Goal: Task Accomplishment & Management: Use online tool/utility

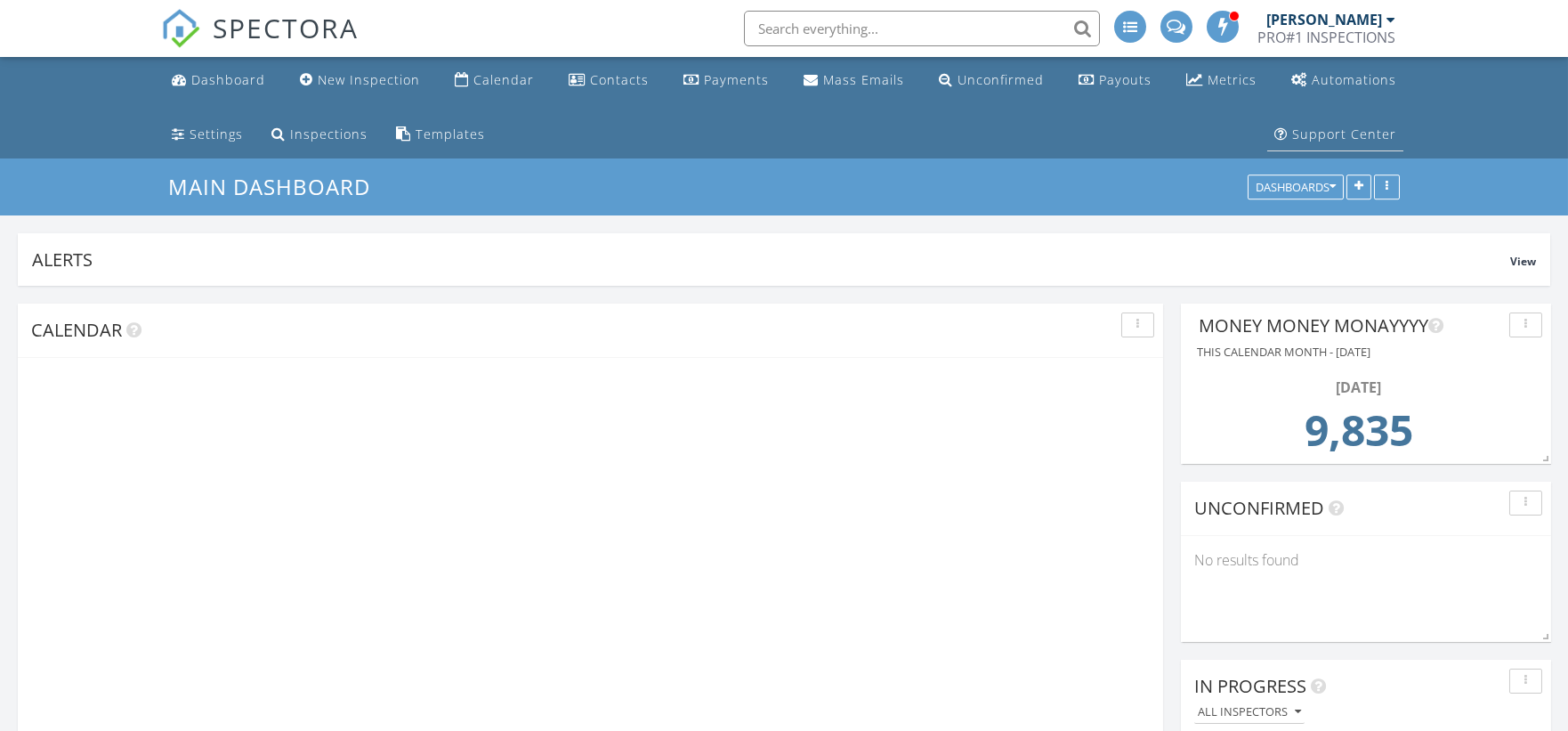
scroll to position [382, 499]
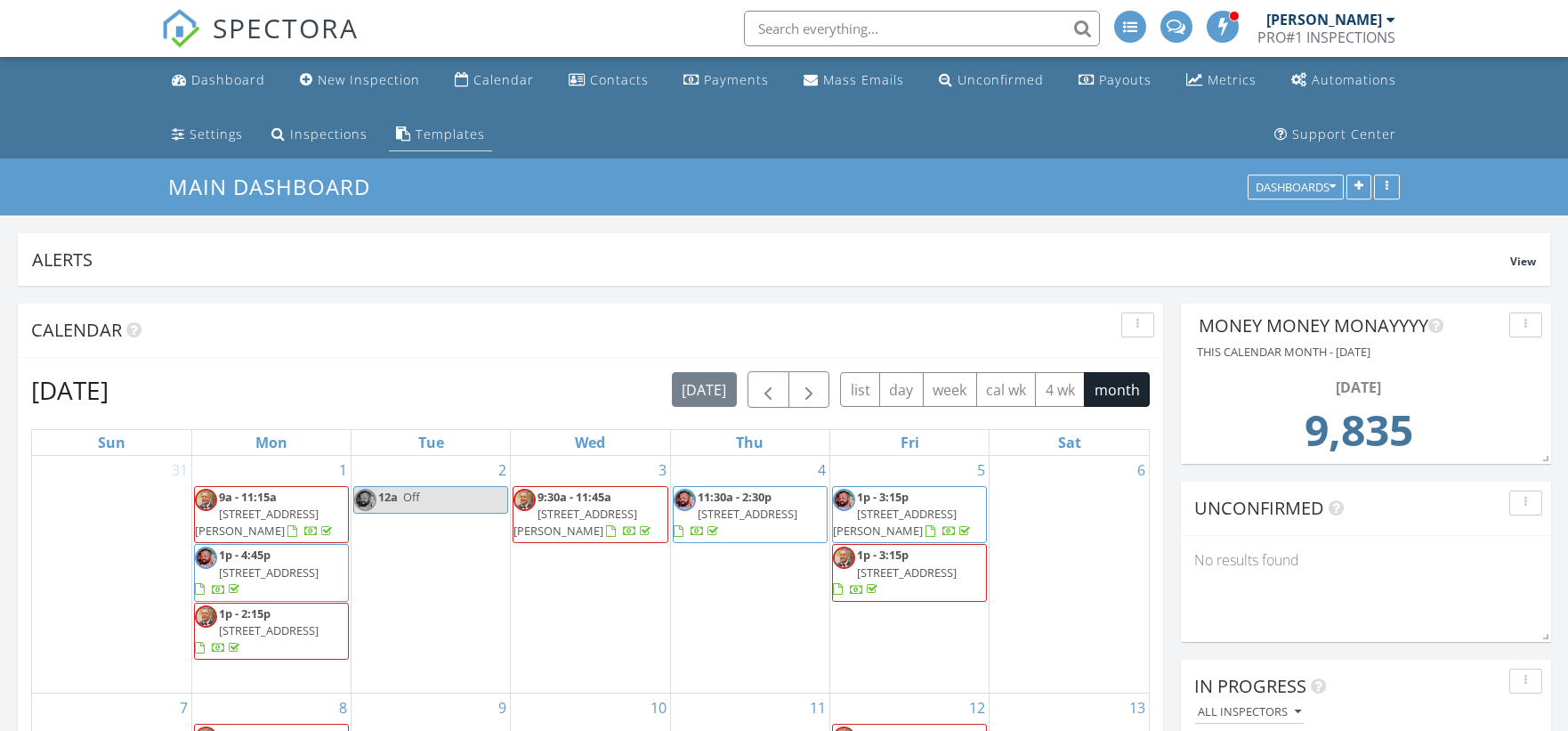
click at [462, 137] on div "Templates" at bounding box center [450, 133] width 69 height 17
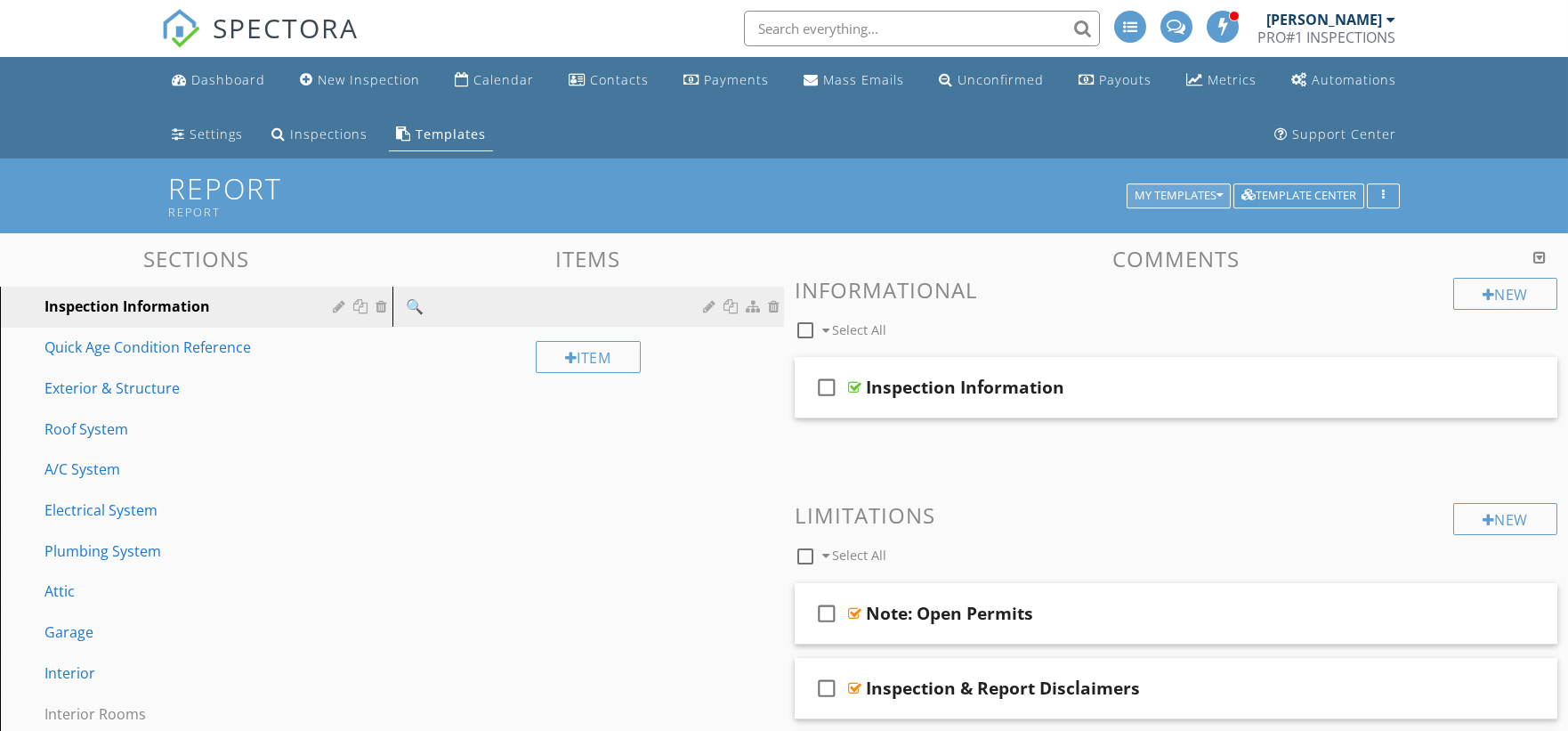
click at [1213, 190] on div "My Templates" at bounding box center [1178, 195] width 88 height 13
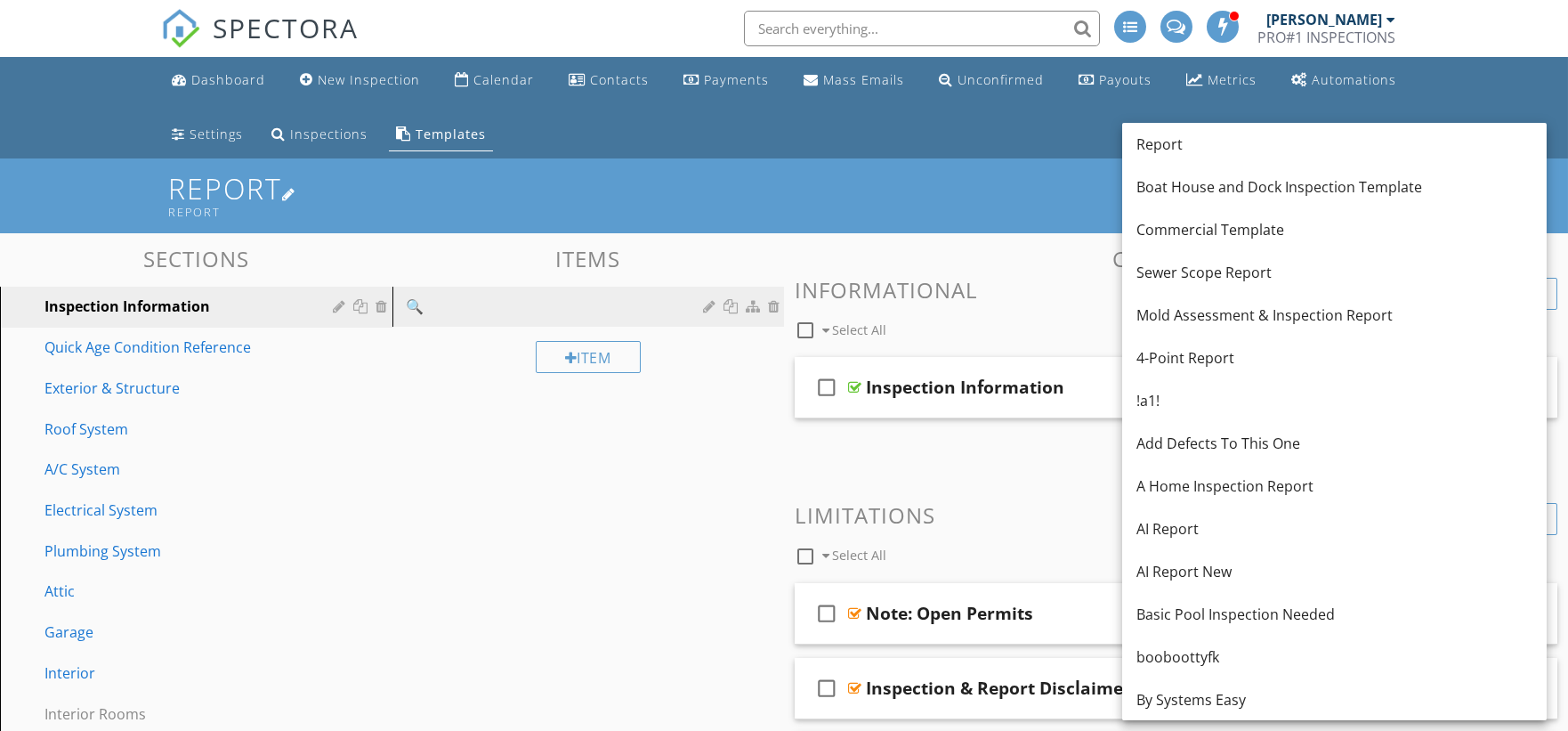
click at [779, 192] on h1 "Report Report" at bounding box center [784, 195] width 1231 height 45
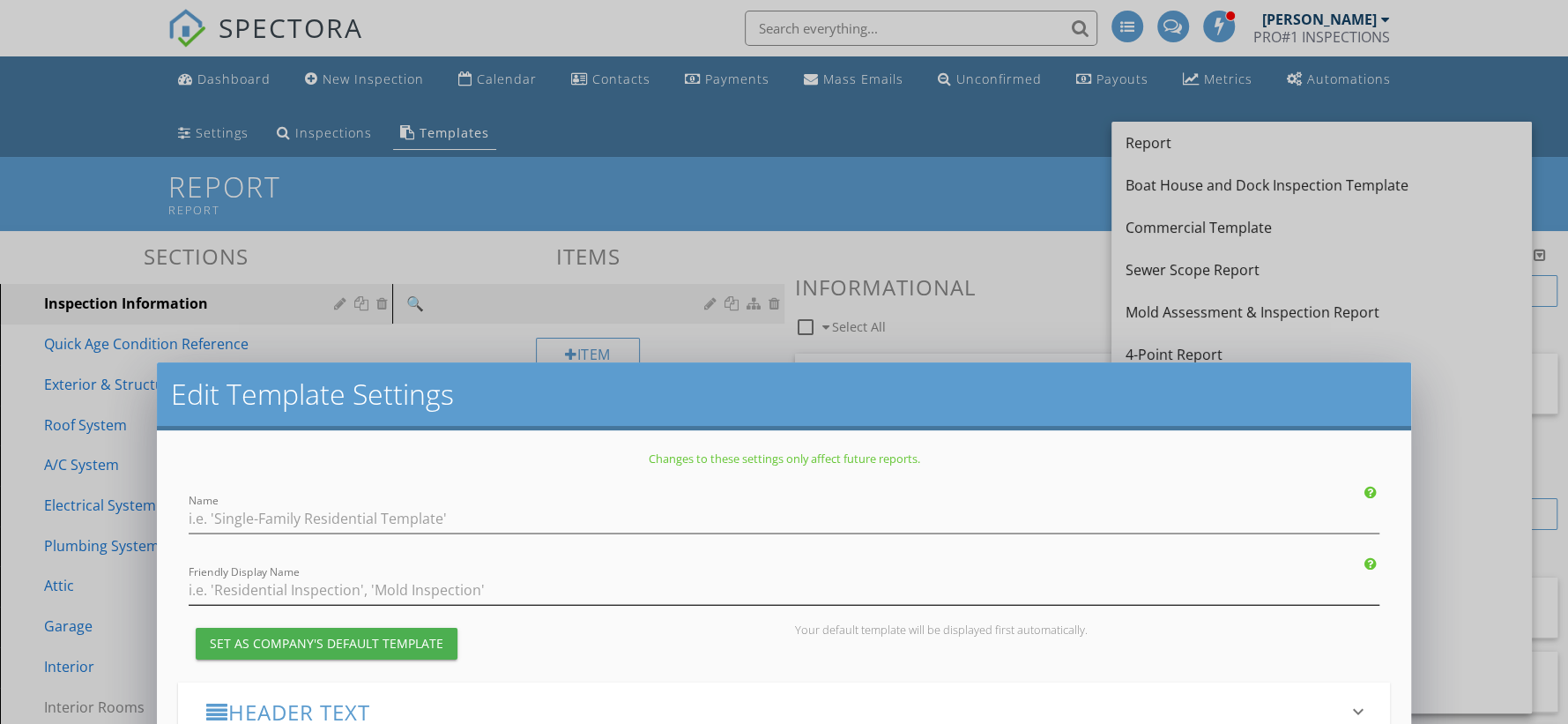
type input "Report"
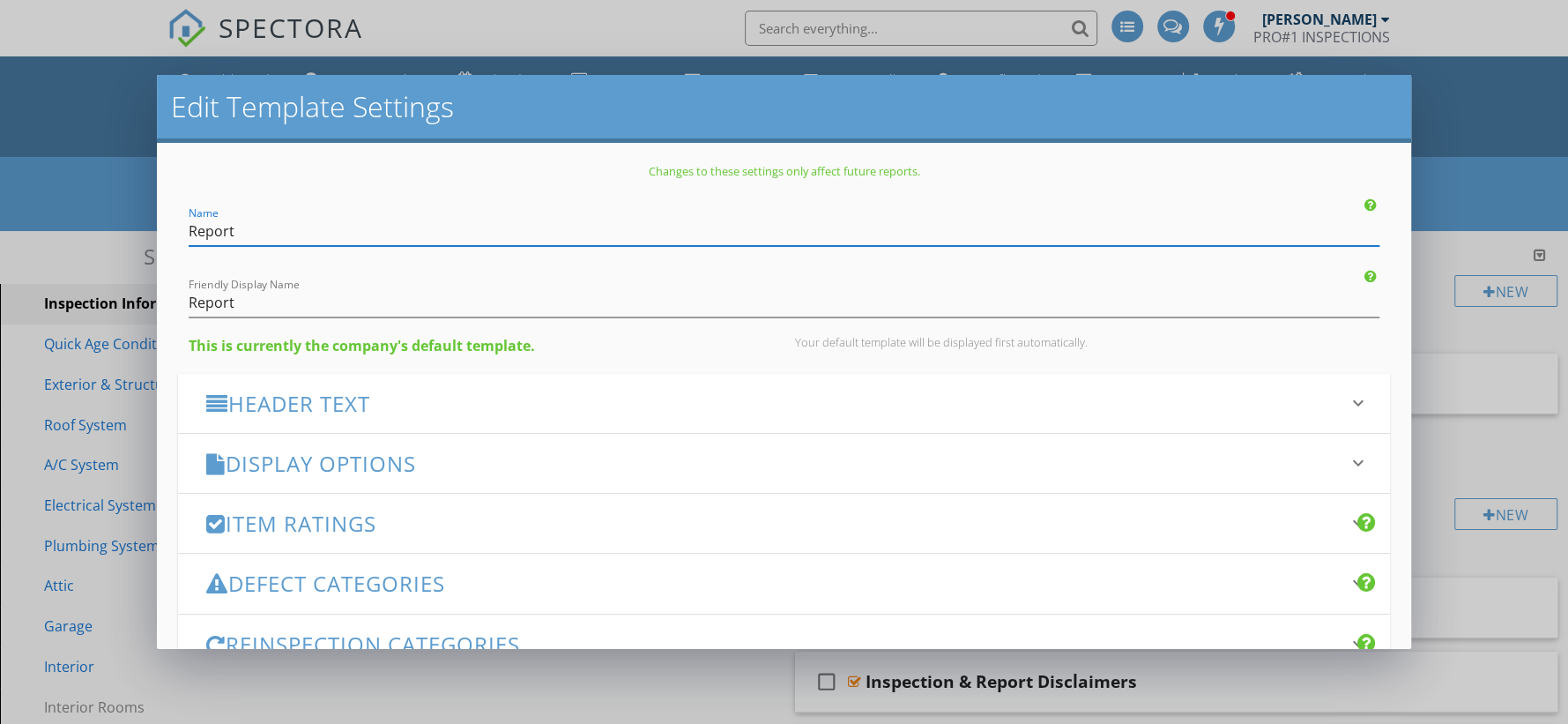
click at [1489, 139] on div "Edit Template Settings Changes to these settings only affect future reports. Na…" at bounding box center [784, 362] width 1568 height 724
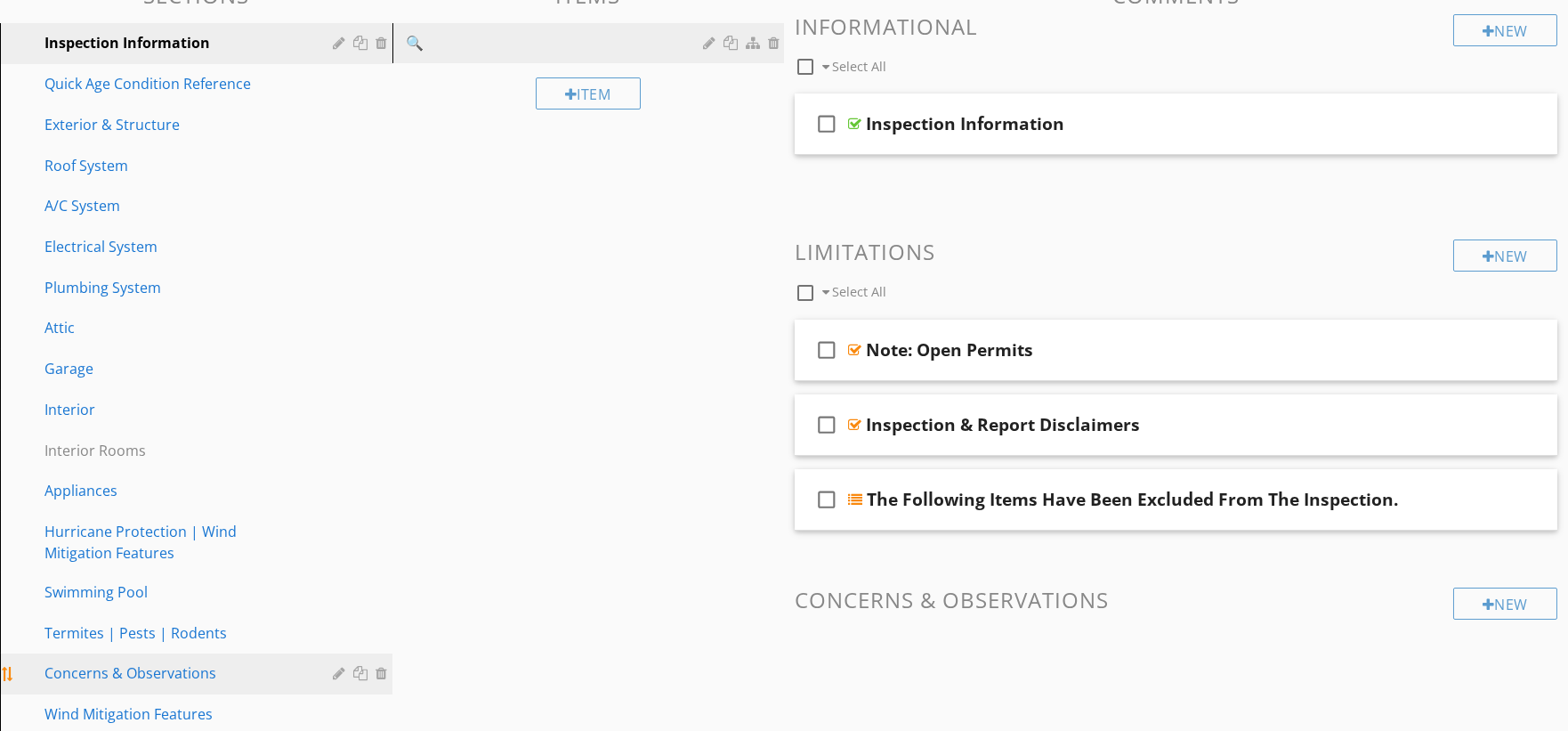
scroll to position [395, 0]
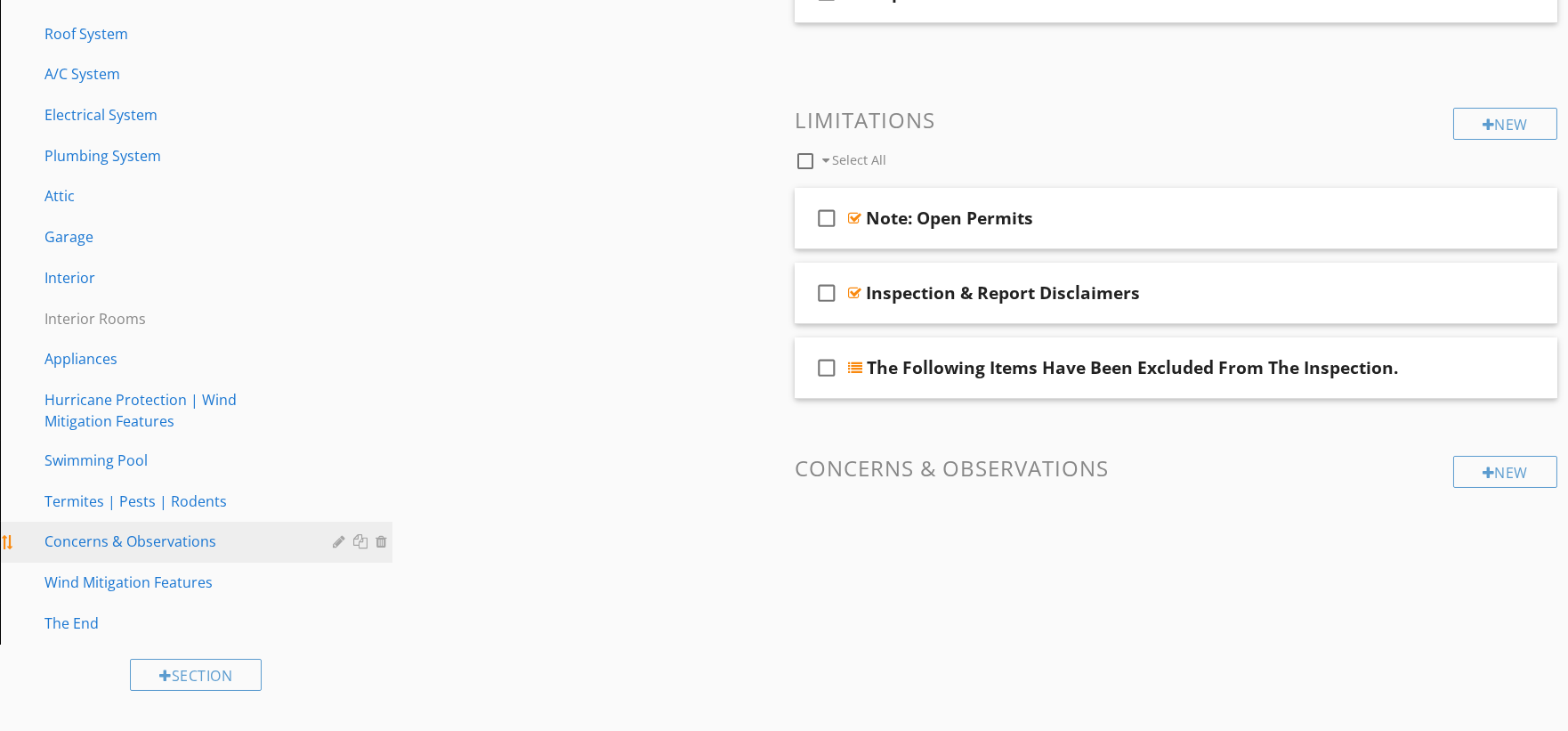
click at [206, 537] on div "Concerns & Observations" at bounding box center [175, 541] width 263 height 22
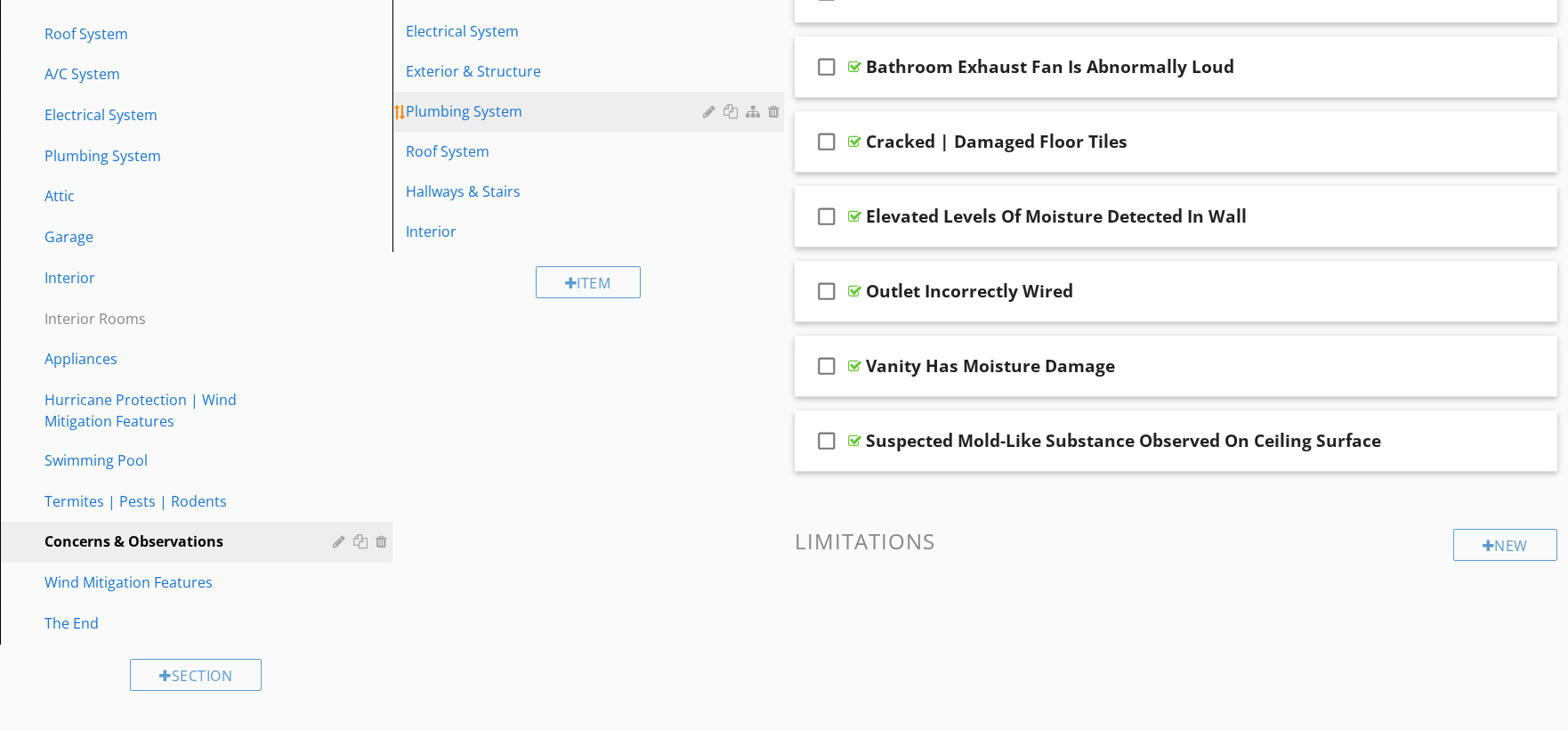
click at [518, 115] on div "Plumbing System" at bounding box center [557, 111] width 302 height 22
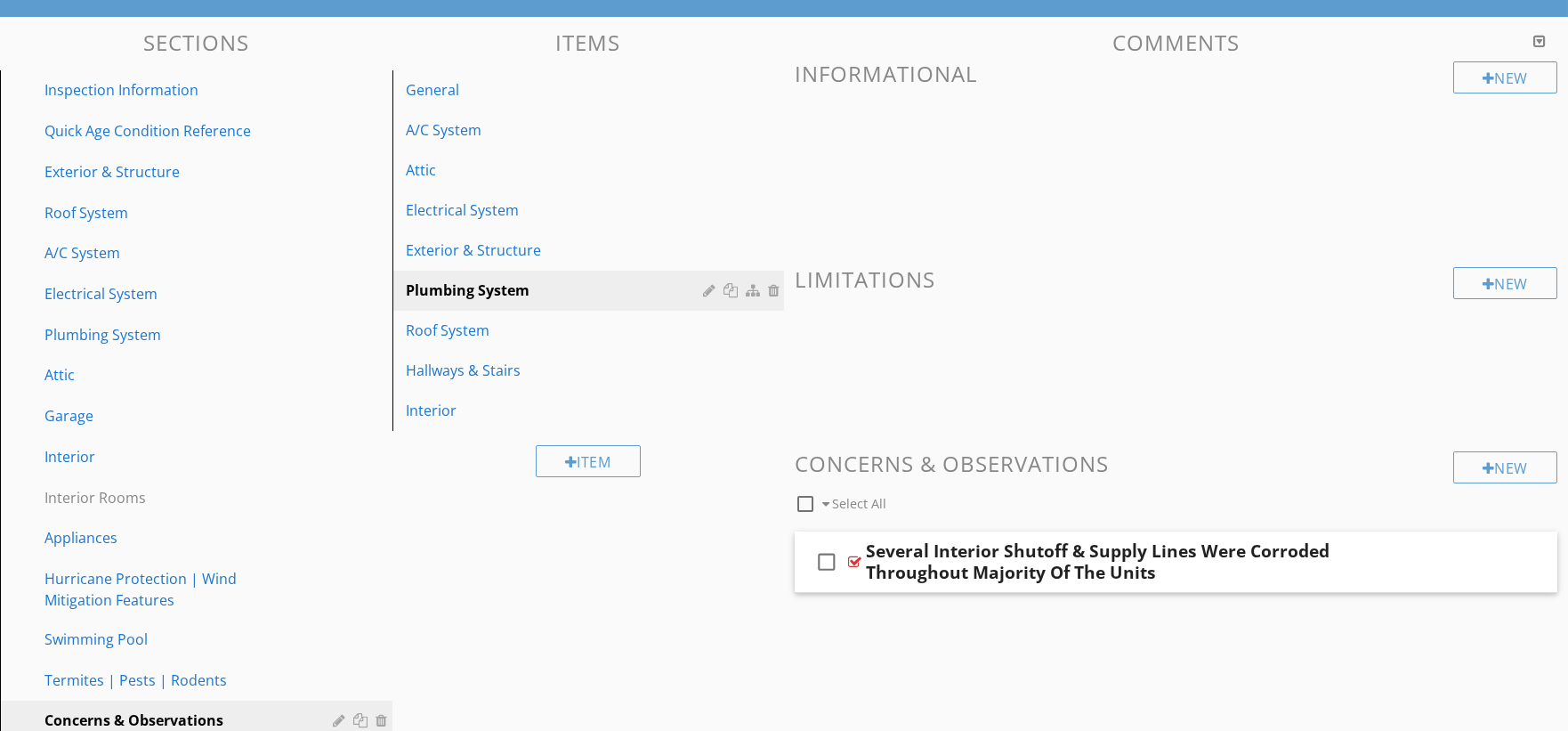
scroll to position [0, 0]
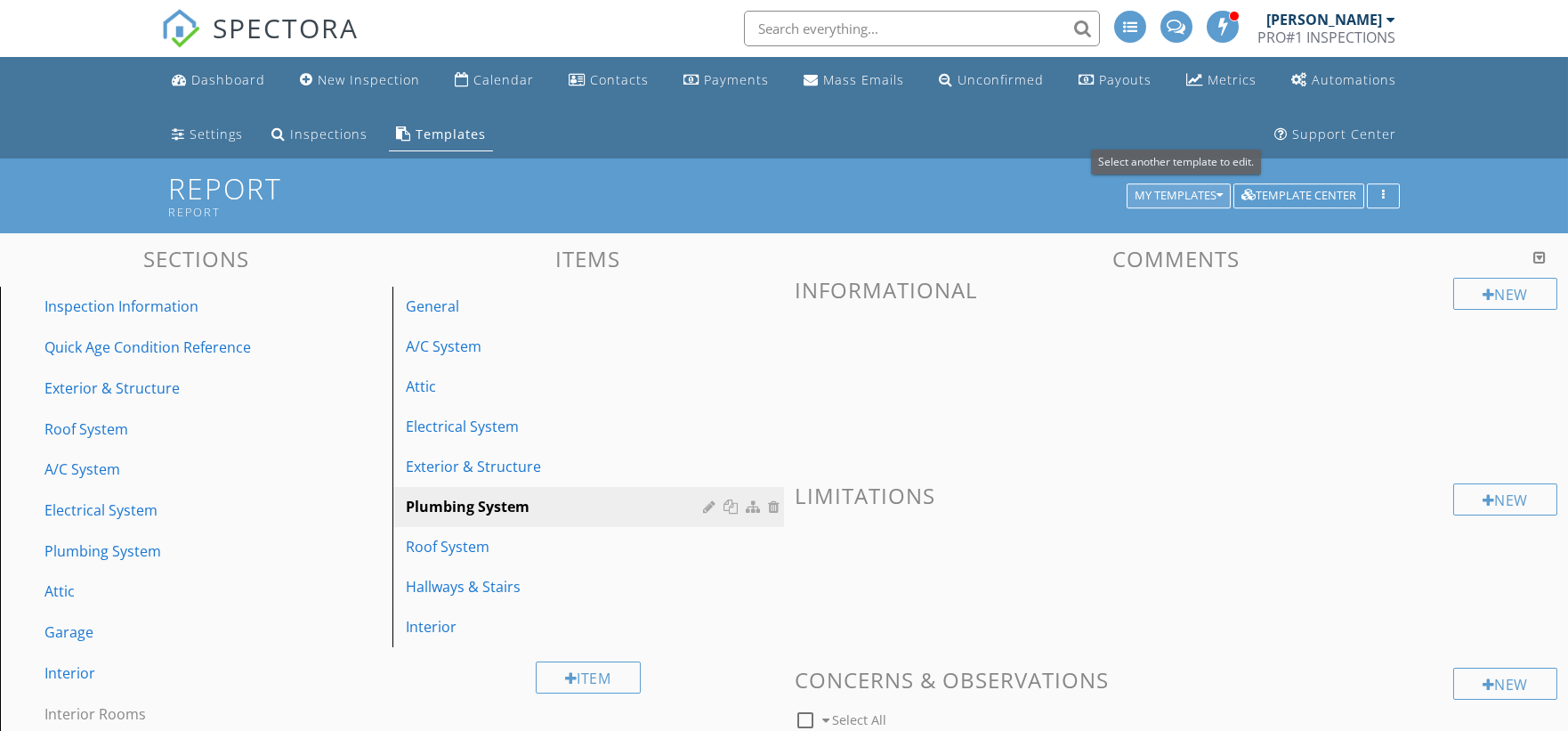
click at [1147, 197] on div "My Templates" at bounding box center [1178, 195] width 88 height 13
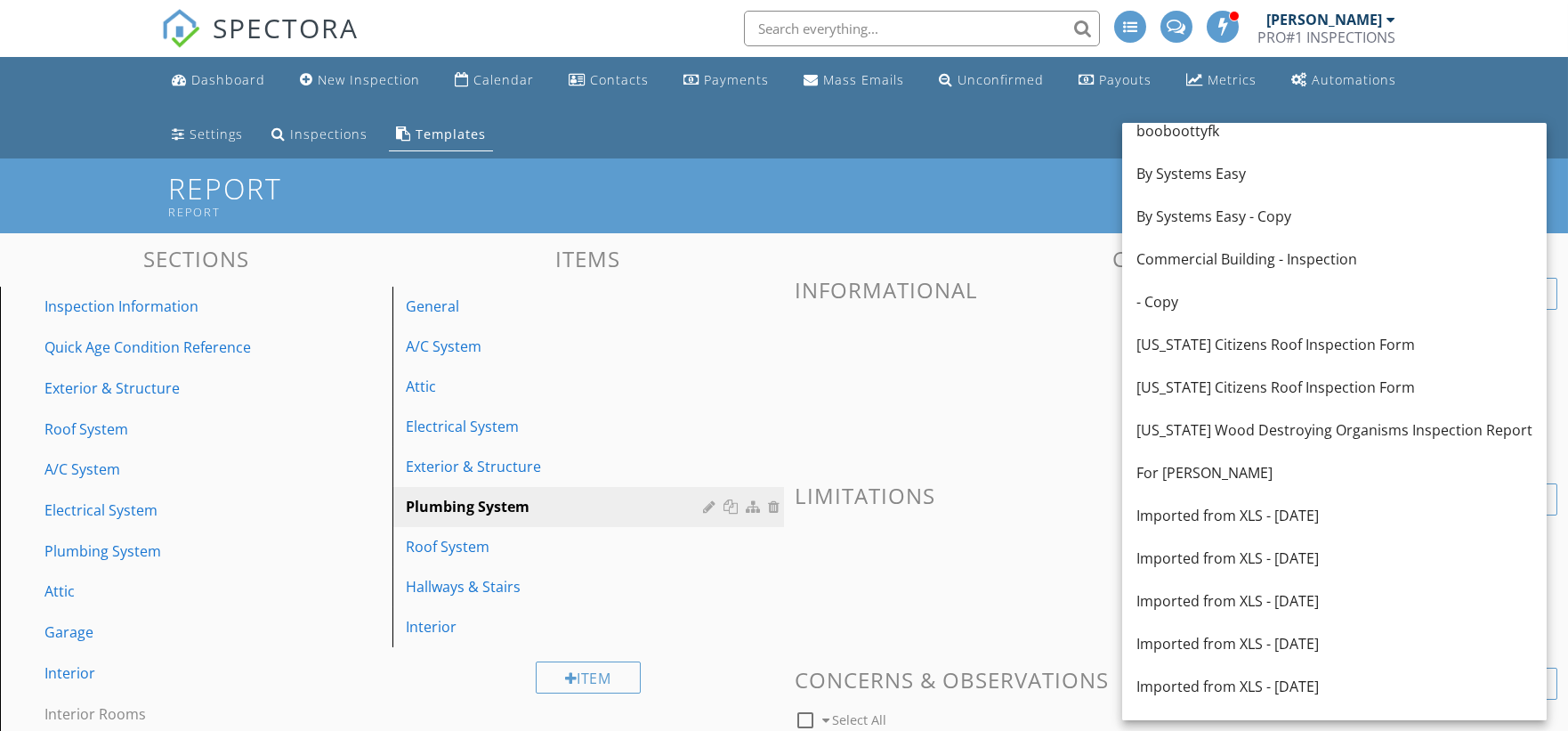
scroll to position [1186, 0]
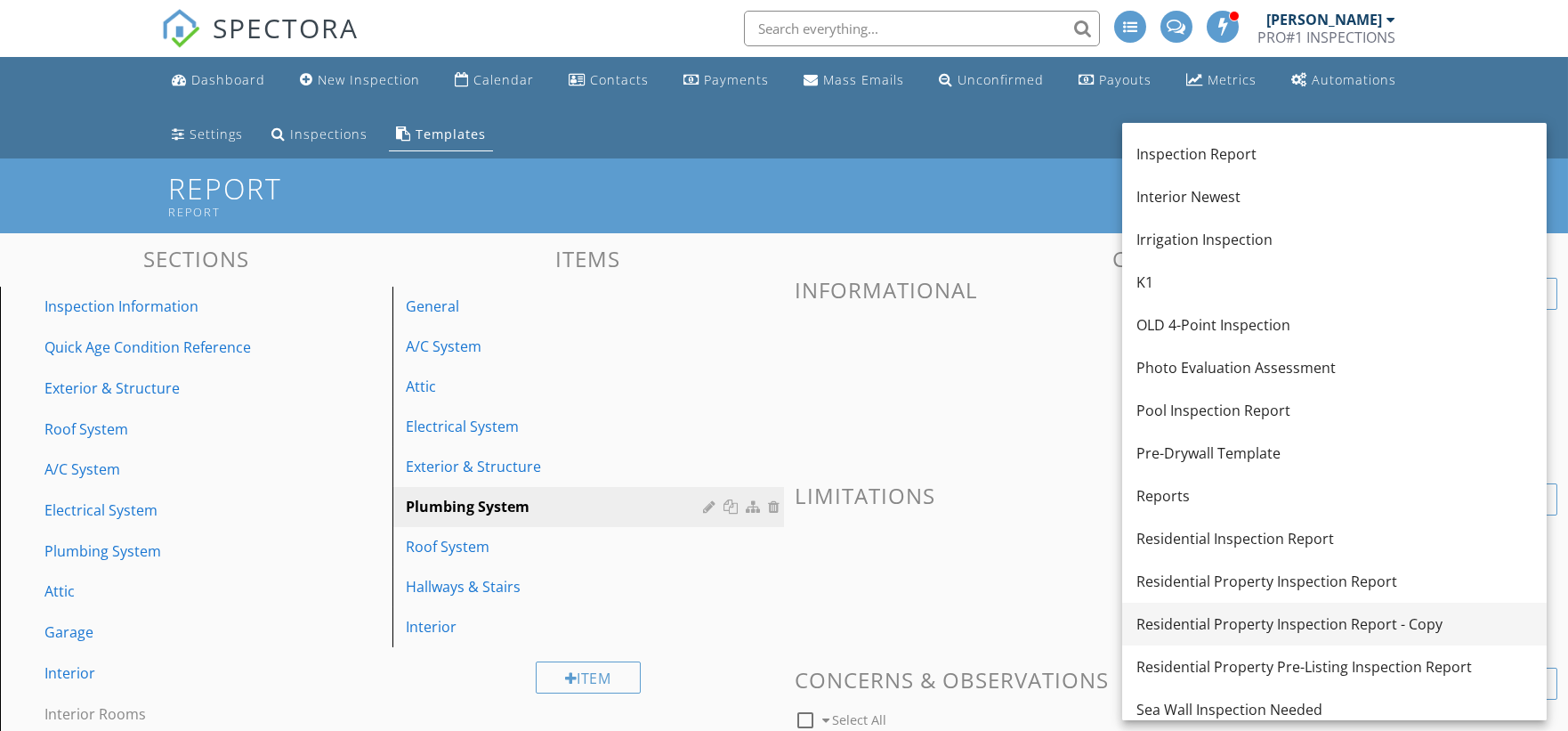
click at [1358, 620] on div "Residential Property Inspection Report - Copy" at bounding box center [1335, 624] width 396 height 22
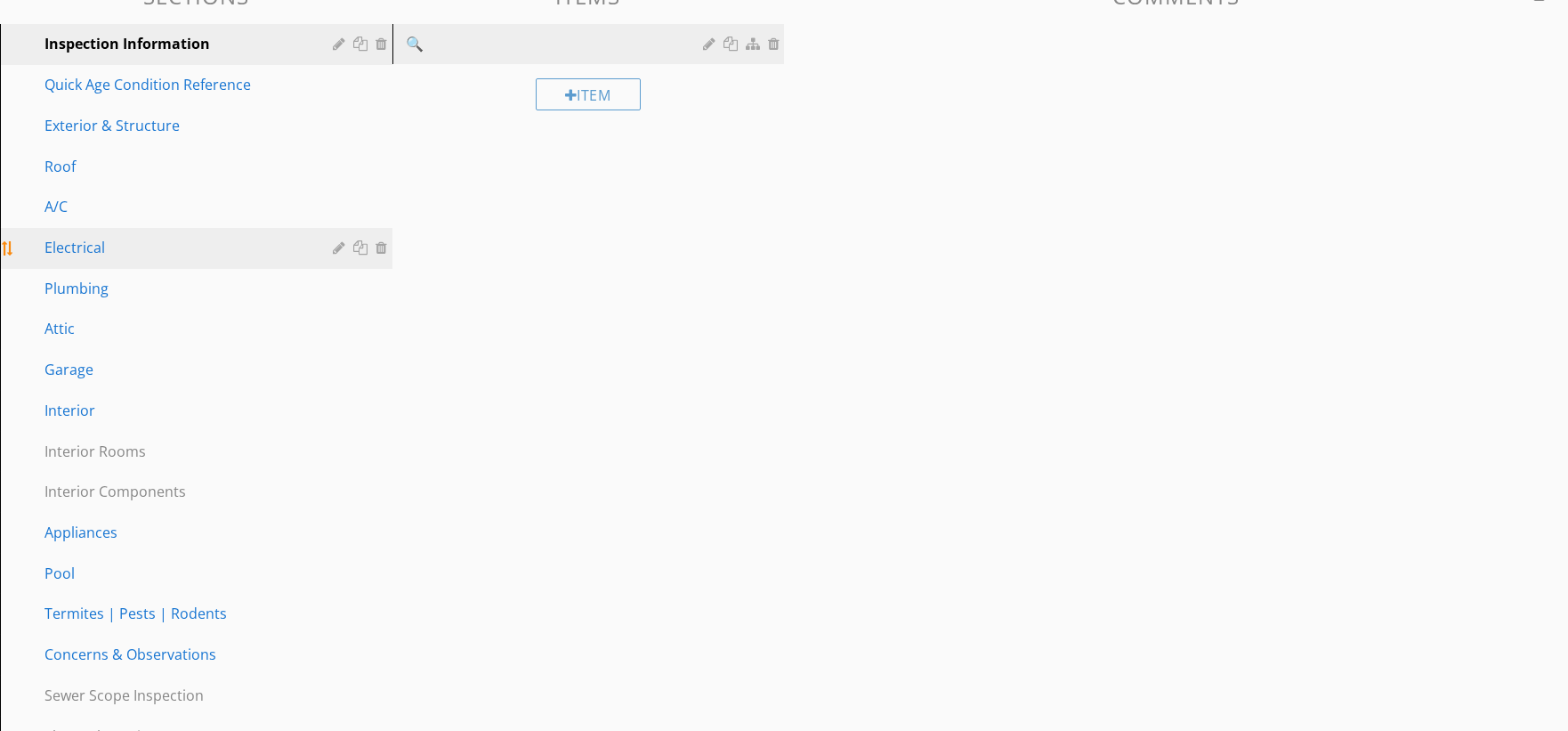
scroll to position [263, 0]
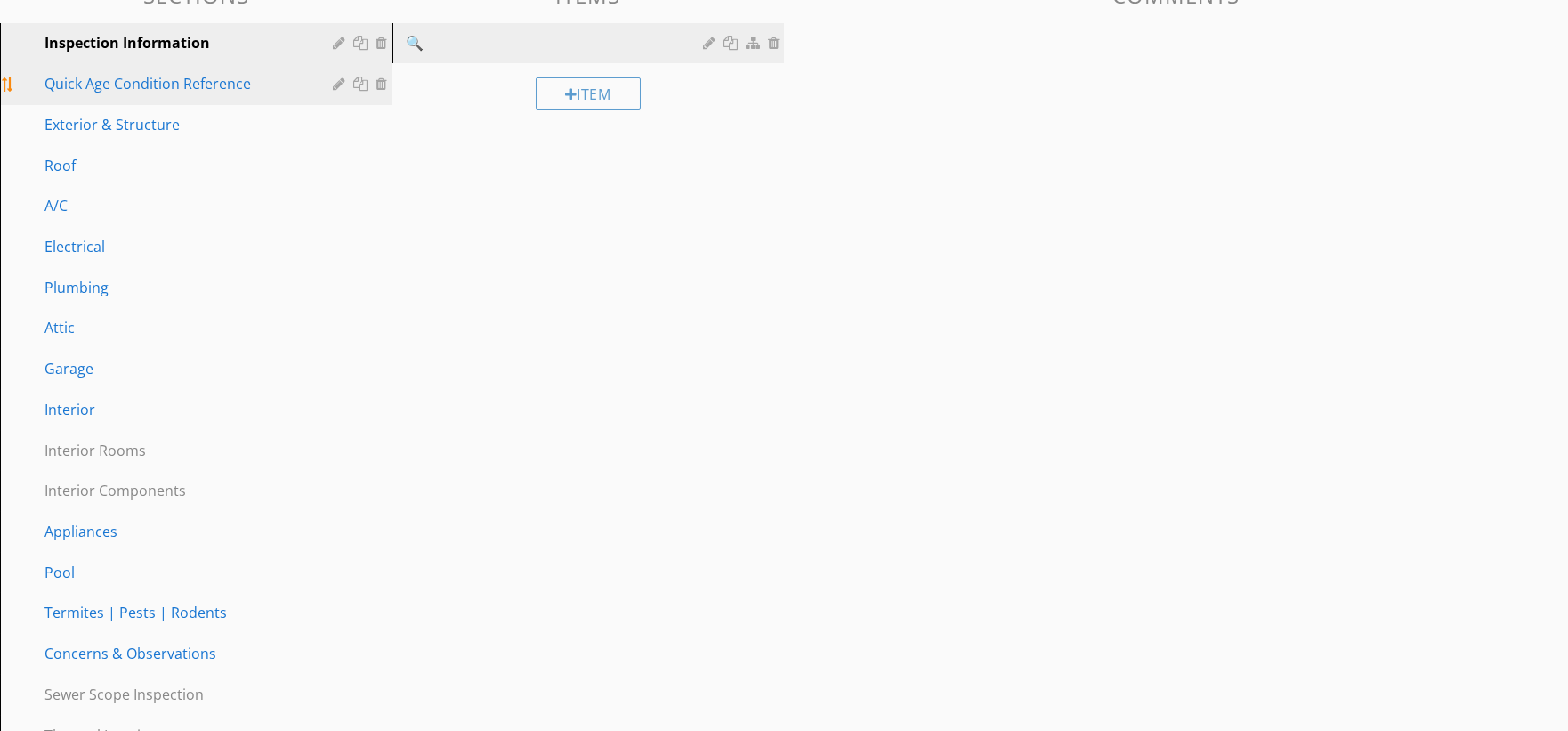
click at [208, 86] on div "Quick Age Condition Reference" at bounding box center [175, 84] width 263 height 22
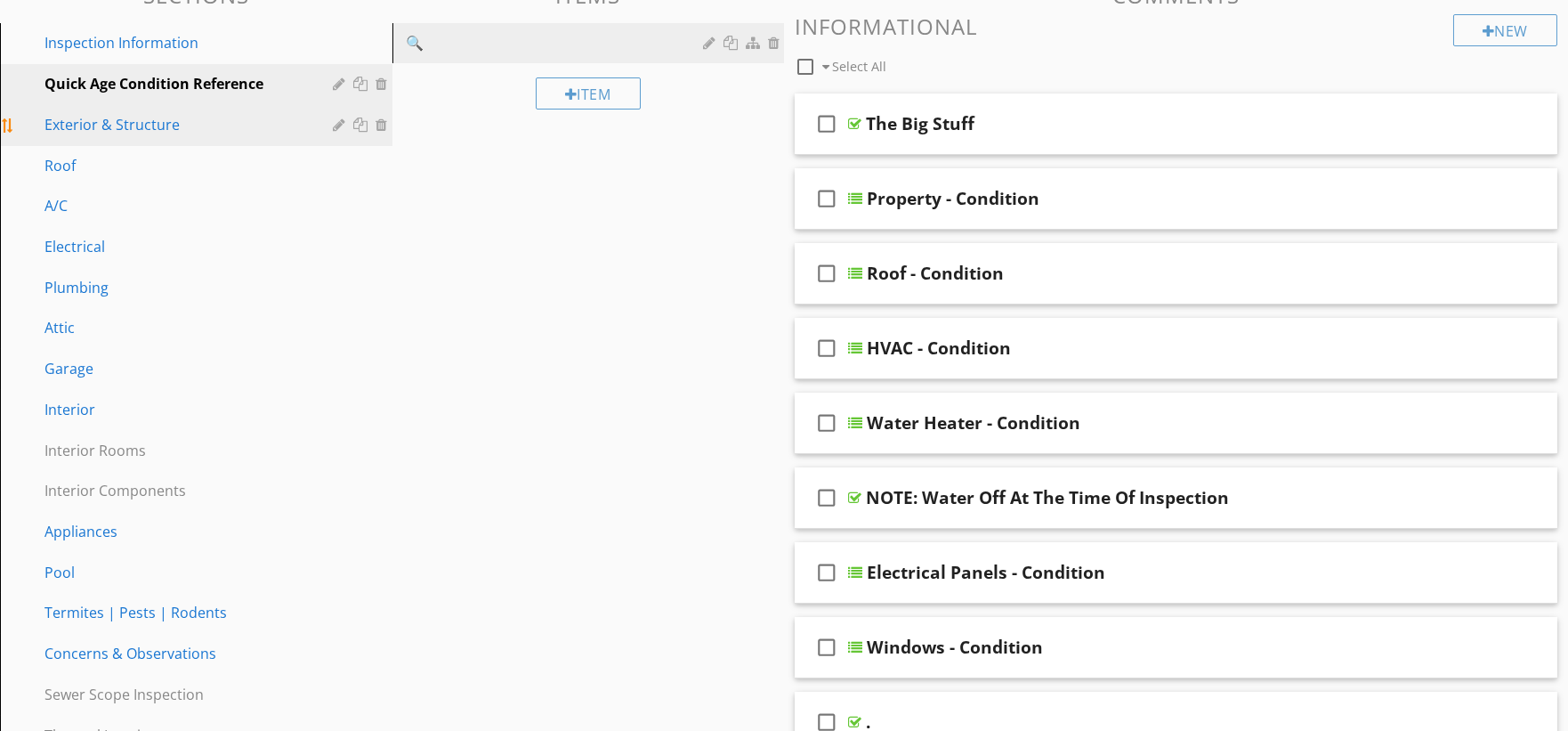
click at [238, 133] on div "Exterior & Structure" at bounding box center [175, 125] width 263 height 22
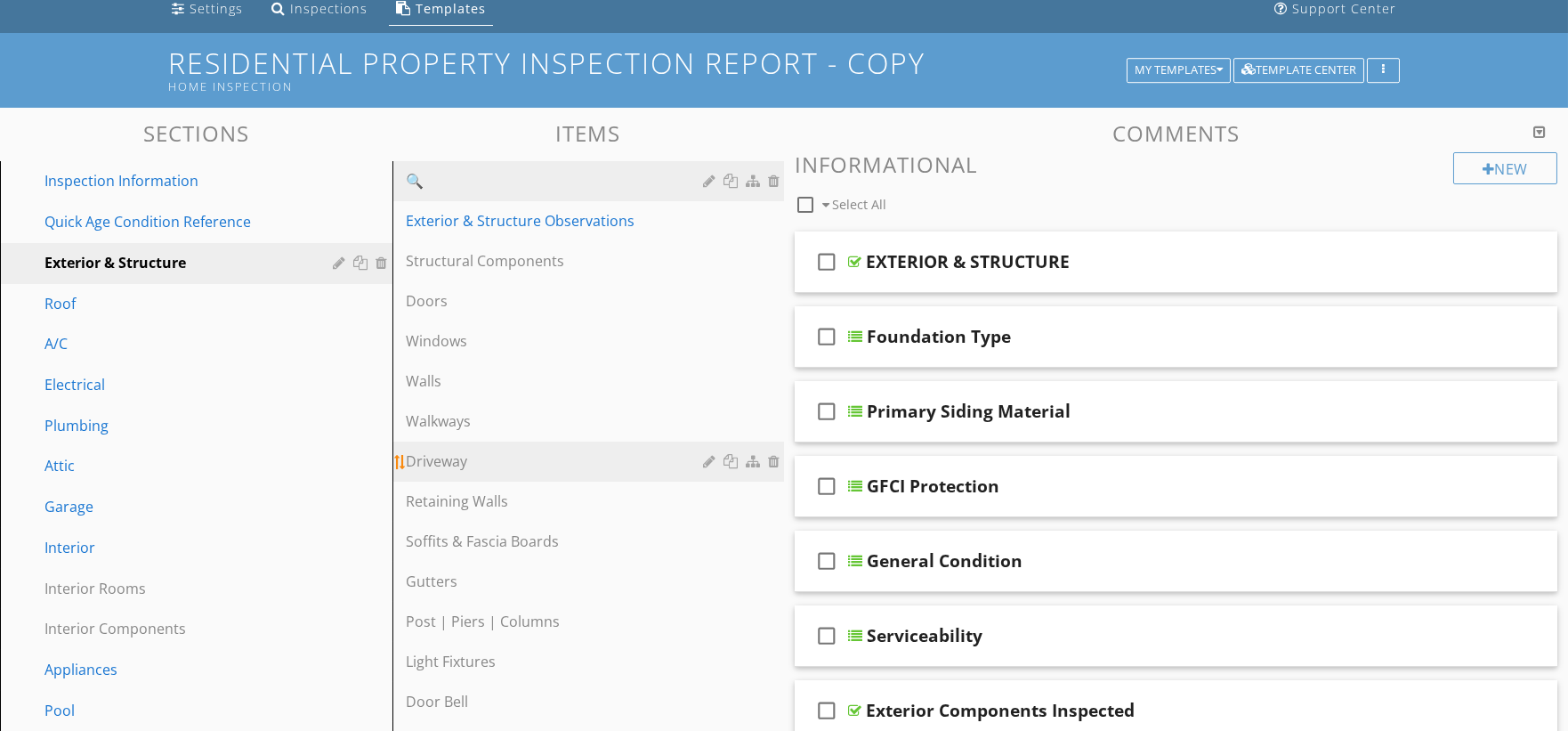
scroll to position [0, 0]
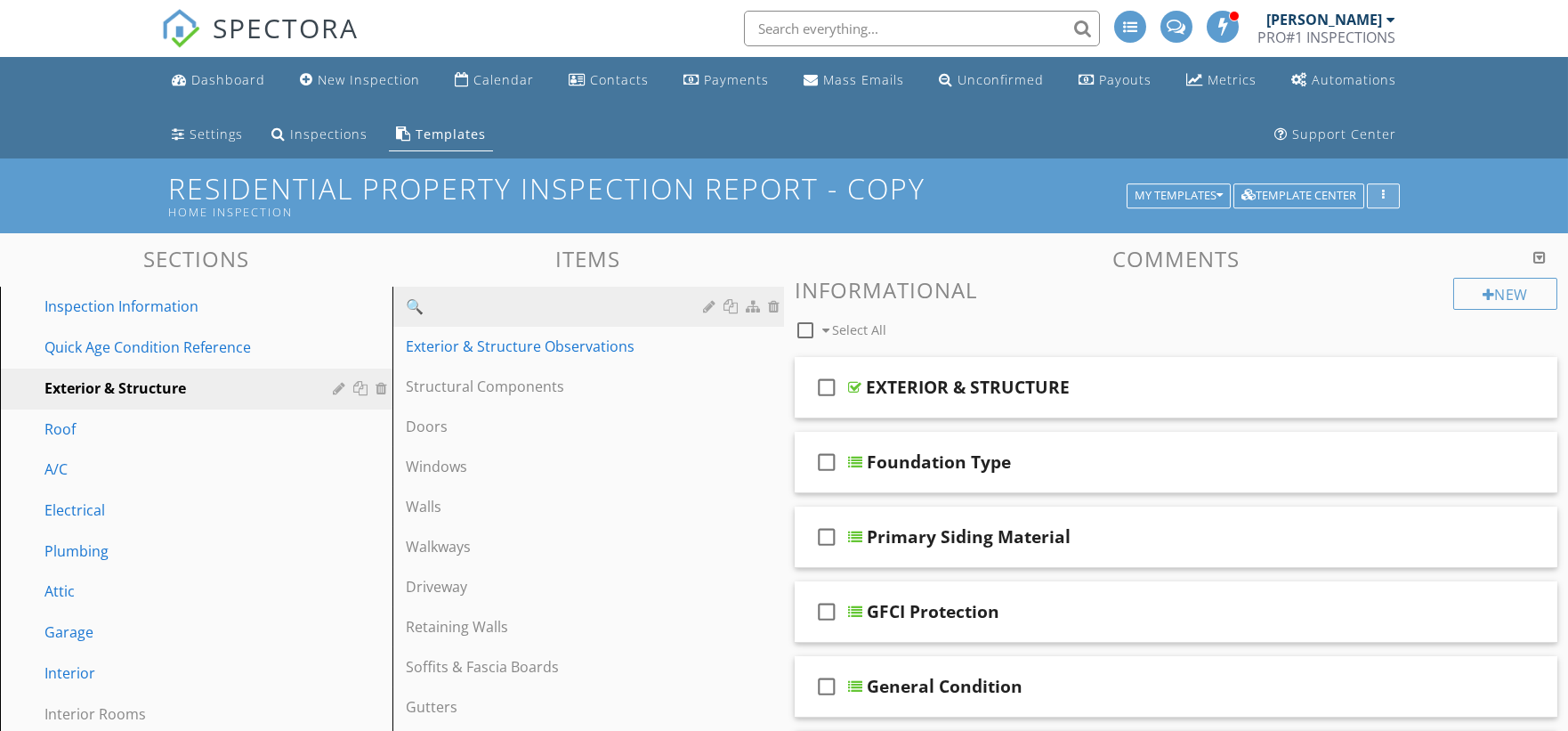
click at [1390, 200] on div "button" at bounding box center [1383, 195] width 17 height 13
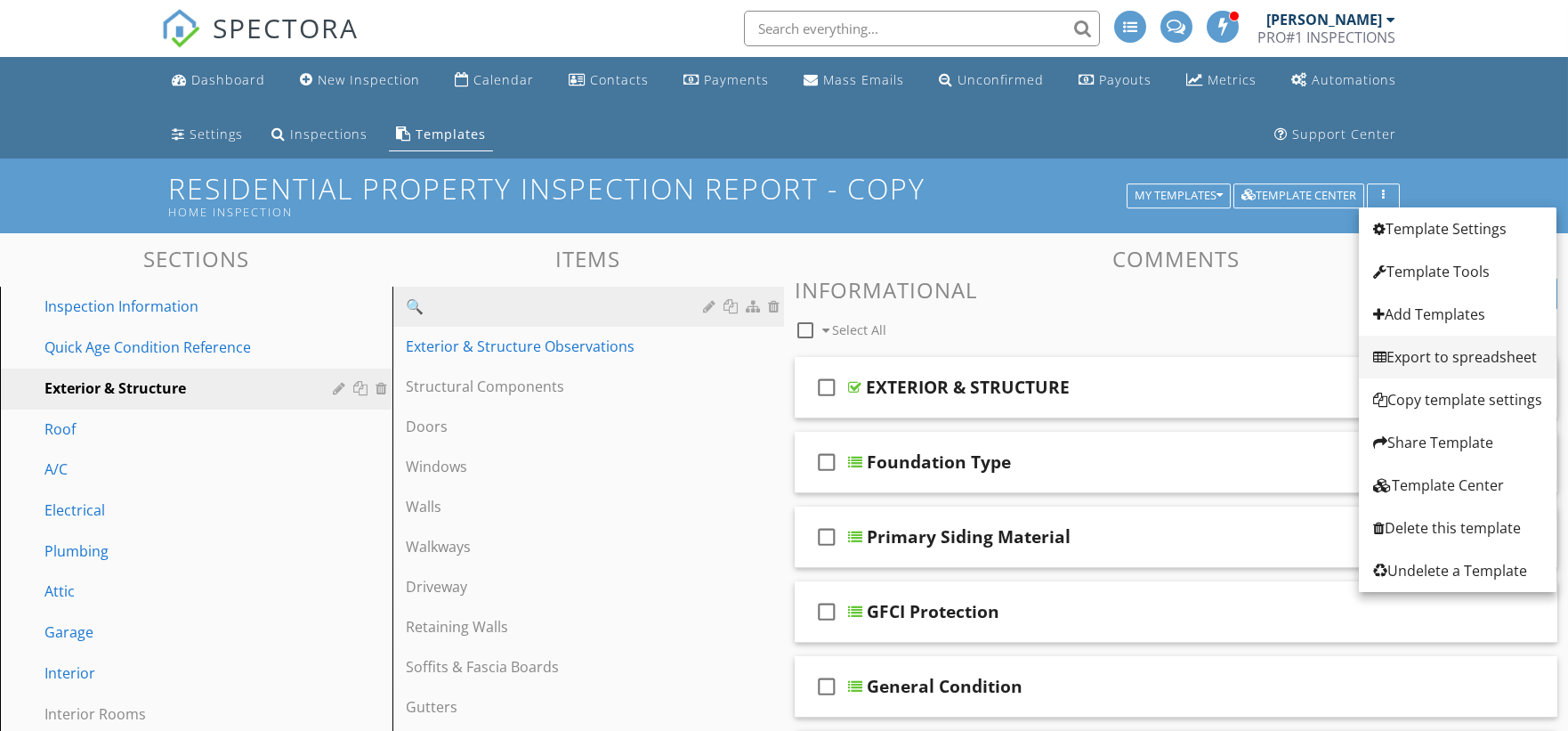
click at [1465, 366] on div "Export to spreadsheet" at bounding box center [1458, 357] width 169 height 22
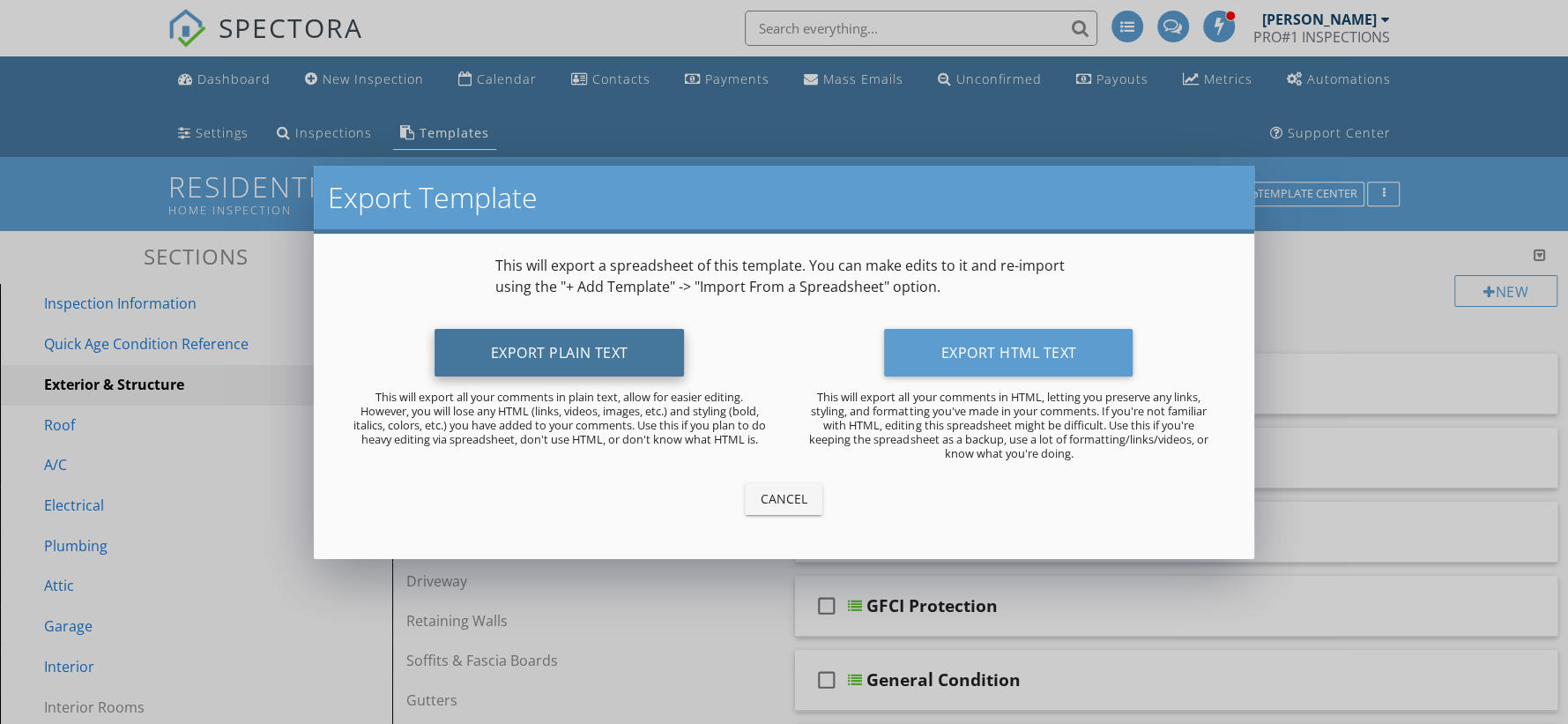
click at [590, 361] on button "Export Plain Text" at bounding box center [559, 352] width 251 height 48
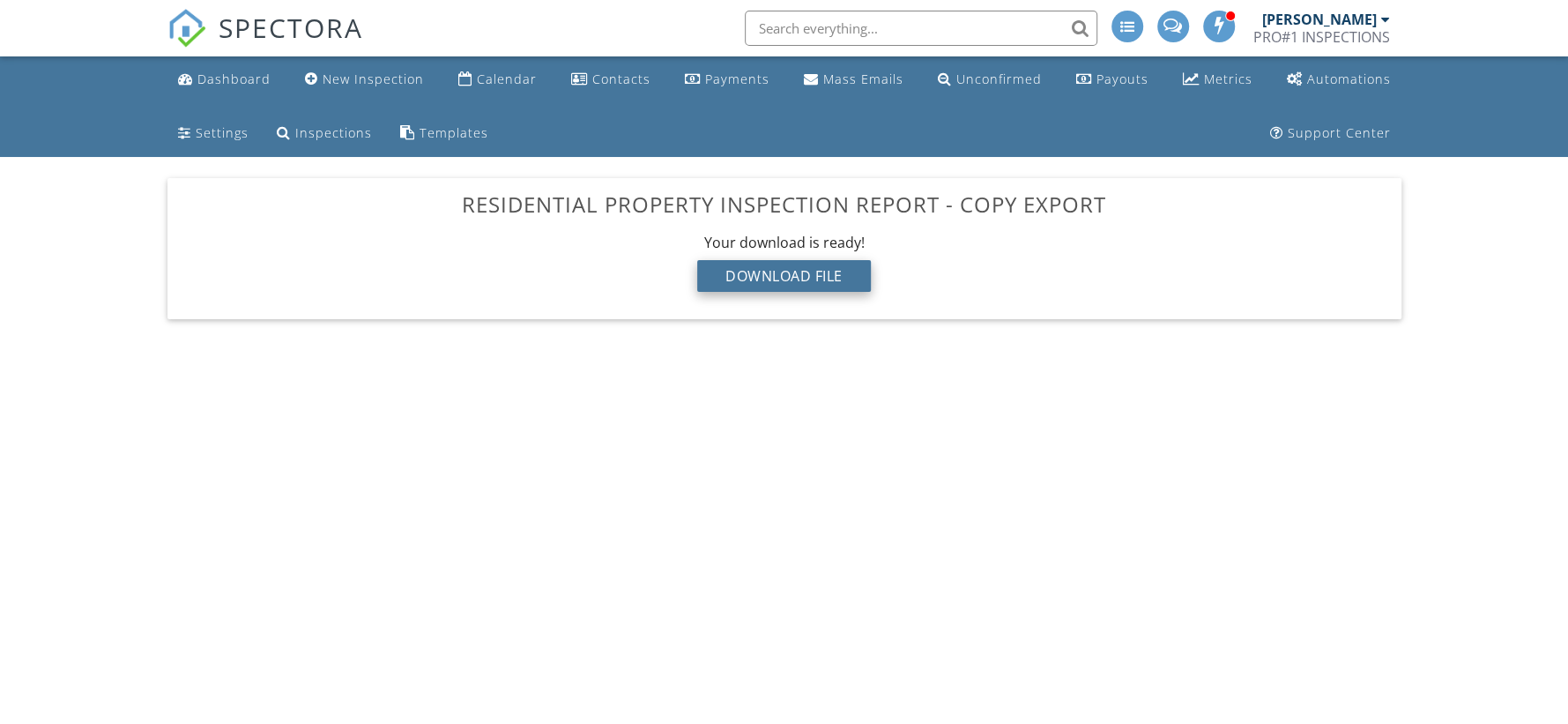
click at [781, 286] on div "Download File" at bounding box center [784, 276] width 174 height 32
